Goal: Use online tool/utility: Utilize a website feature to perform a specific function

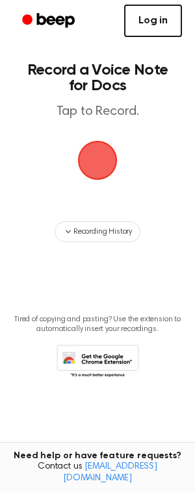
click at [151, 22] on link "Log in" at bounding box center [153, 21] width 58 height 32
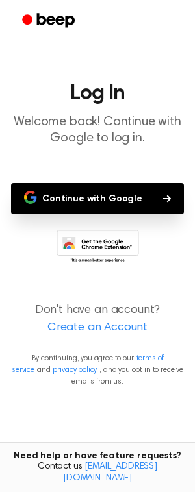
click at [118, 205] on button "Continue with Google" at bounding box center [97, 198] width 173 height 31
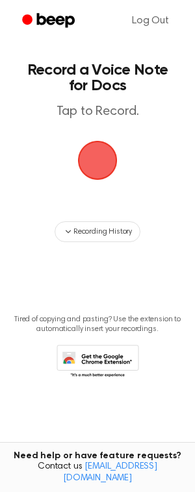
click at [101, 129] on main "Record a Voice Note for Docs Tap to Record. Recording History Tired of copying …" at bounding box center [97, 225] width 195 height 451
click at [109, 147] on span "button" at bounding box center [97, 160] width 55 height 55
click at [107, 162] on span "button" at bounding box center [98, 161] width 42 height 42
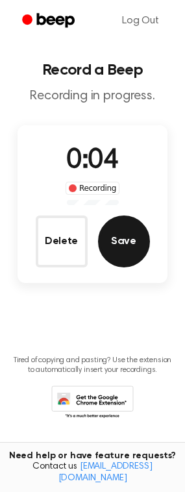
click at [124, 247] on button "Save" at bounding box center [124, 242] width 52 height 52
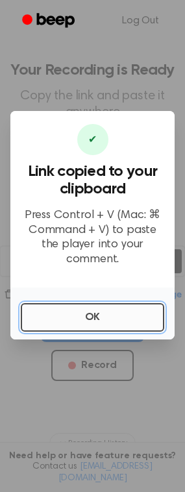
click at [52, 303] on button "OK" at bounding box center [93, 317] width 144 height 29
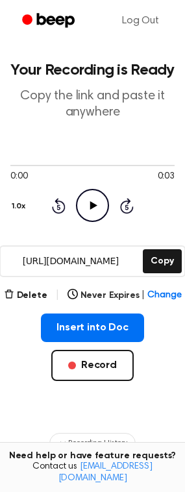
click at [118, 268] on input "[URL][DOMAIN_NAME]" at bounding box center [71, 261] width 140 height 29
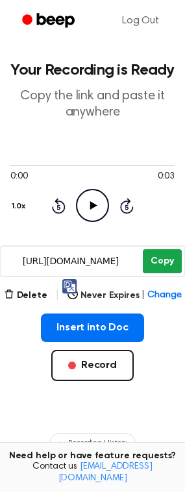
click at [155, 257] on button "Copy" at bounding box center [162, 261] width 38 height 24
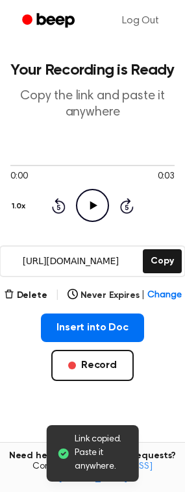
click at [83, 204] on icon "Play Audio" at bounding box center [92, 205] width 33 height 33
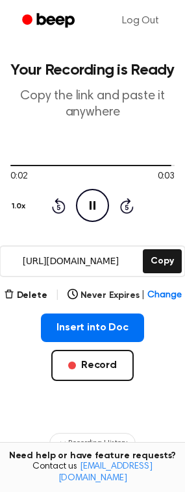
click at [102, 205] on icon "Pause Audio" at bounding box center [92, 205] width 33 height 33
click at [89, 190] on circle at bounding box center [93, 206] width 32 height 32
click at [95, 209] on icon "Play Audio" at bounding box center [92, 205] width 33 height 33
click at [91, 210] on icon "Play Audio" at bounding box center [92, 205] width 33 height 33
click at [30, 296] on button "Delete" at bounding box center [26, 296] width 44 height 14
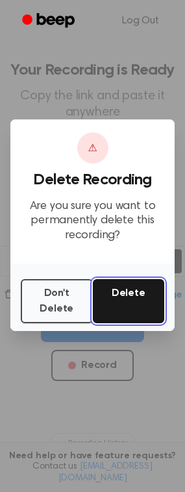
click at [123, 309] on button "Delete" at bounding box center [129, 301] width 72 height 44
